Goal: Information Seeking & Learning: Check status

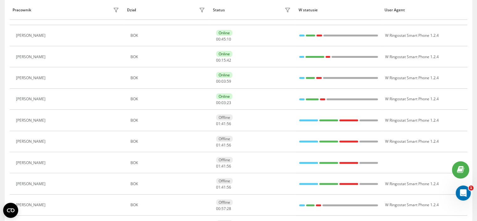
scroll to position [197, 0]
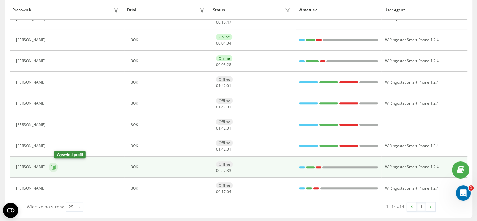
click at [56, 167] on icon at bounding box center [53, 166] width 5 height 5
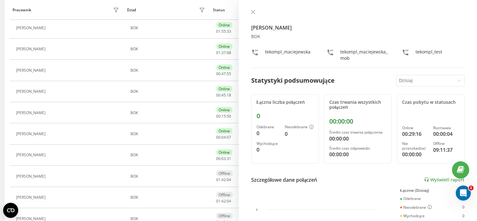
scroll to position [103, 0]
click at [255, 11] on button at bounding box center [253, 12] width 8 height 6
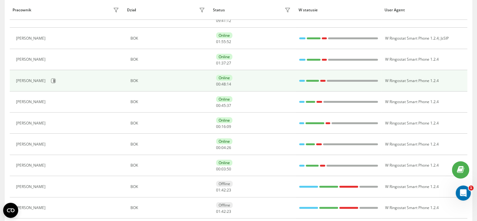
scroll to position [94, 0]
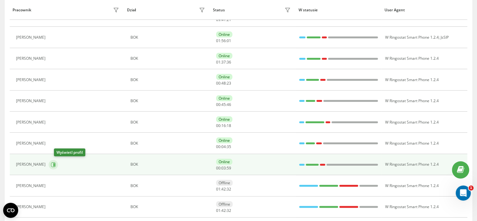
click at [56, 165] on icon at bounding box center [53, 164] width 5 height 5
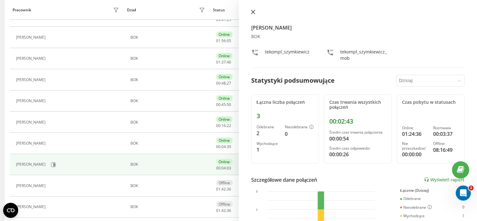
click at [255, 12] on button at bounding box center [253, 12] width 8 height 6
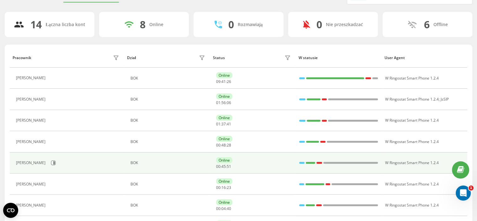
scroll to position [31, 0]
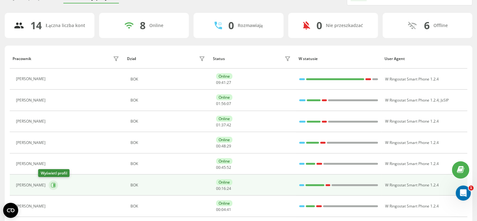
click at [53, 184] on icon at bounding box center [54, 184] width 2 height 3
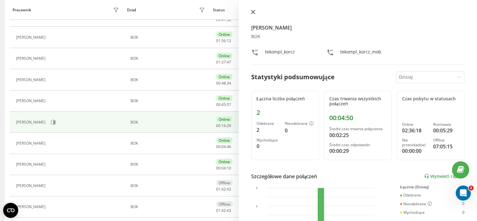
click at [255, 13] on icon at bounding box center [253, 12] width 4 height 4
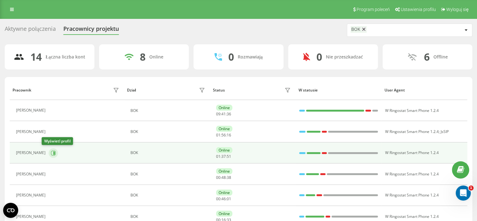
click at [51, 152] on icon at bounding box center [53, 152] width 5 height 5
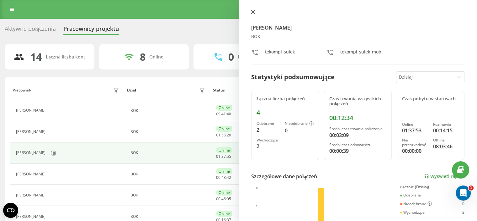
click at [255, 11] on button at bounding box center [253, 12] width 8 height 6
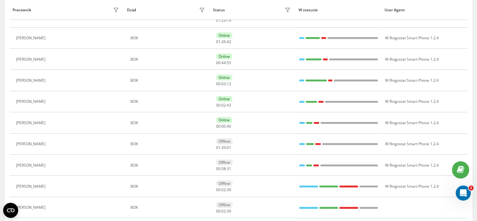
scroll to position [197, 0]
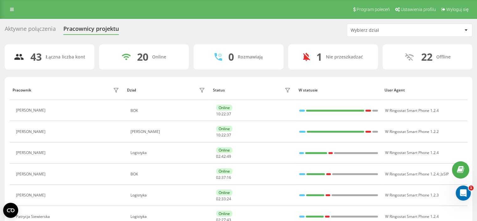
click at [396, 30] on div "Wybierz dział" at bounding box center [388, 30] width 75 height 5
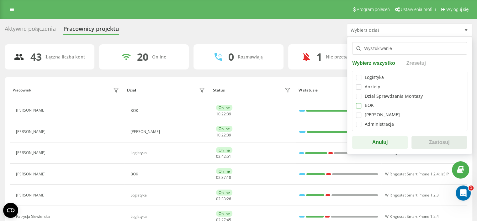
click at [359, 103] on label at bounding box center [358, 103] width 5 height 0
checkbox input "true"
click at [437, 141] on button "Zastosuj" at bounding box center [440, 142] width 56 height 13
